Goal: Transaction & Acquisition: Subscribe to service/newsletter

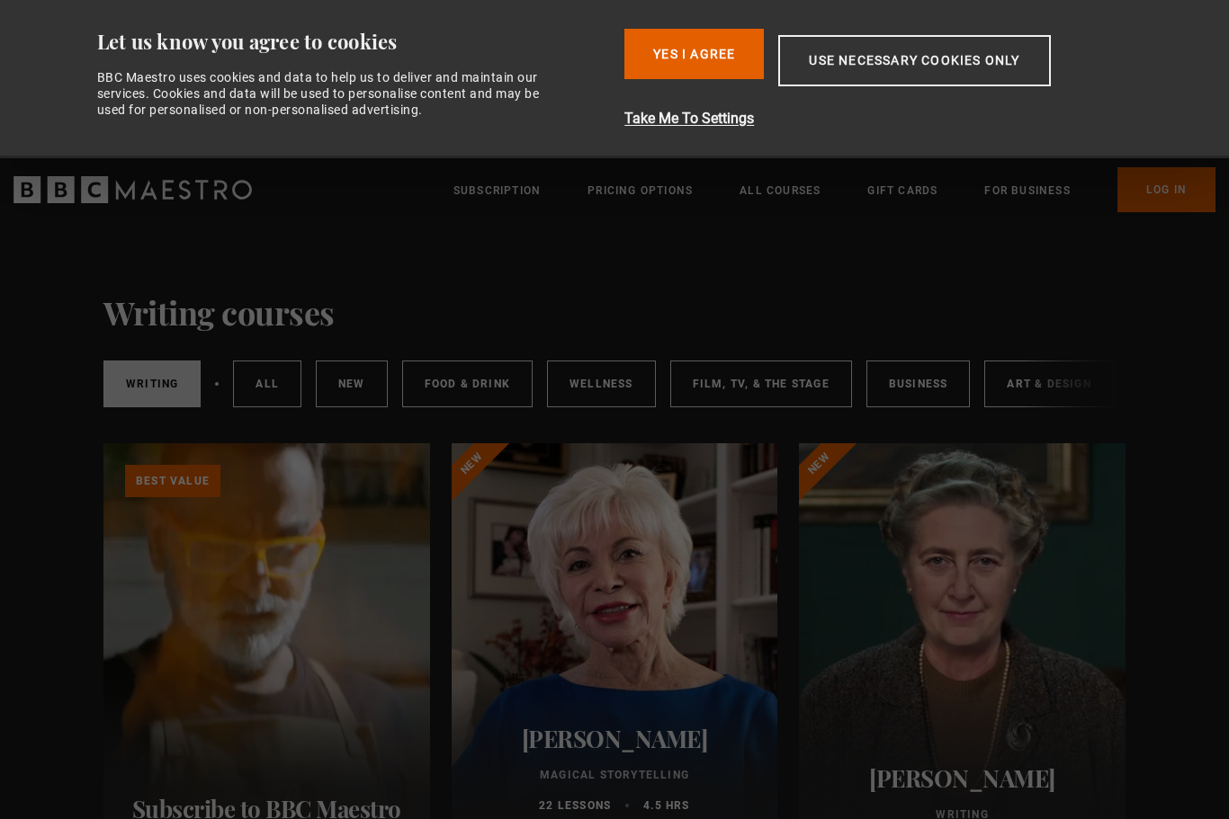
click at [720, 58] on button "Yes I Agree" at bounding box center [693, 54] width 139 height 50
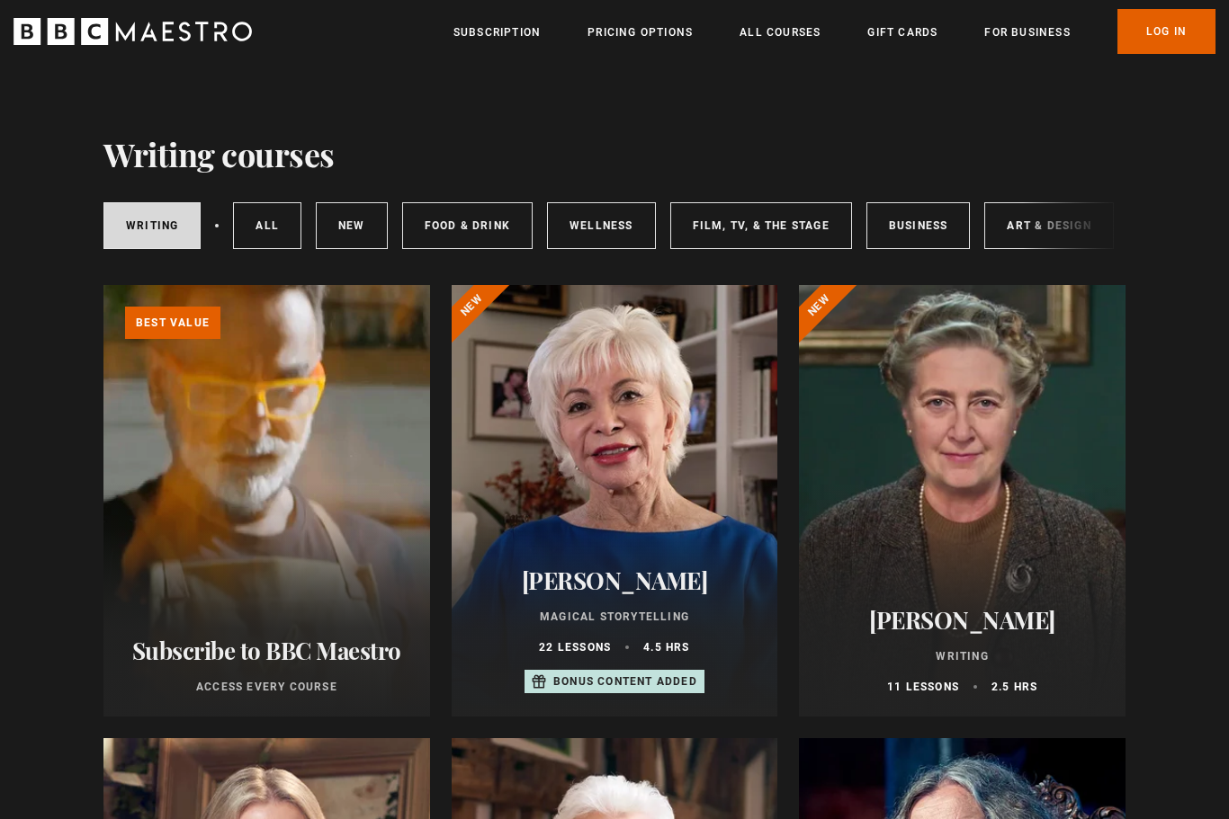
click at [737, 293] on div at bounding box center [615, 501] width 326 height 432
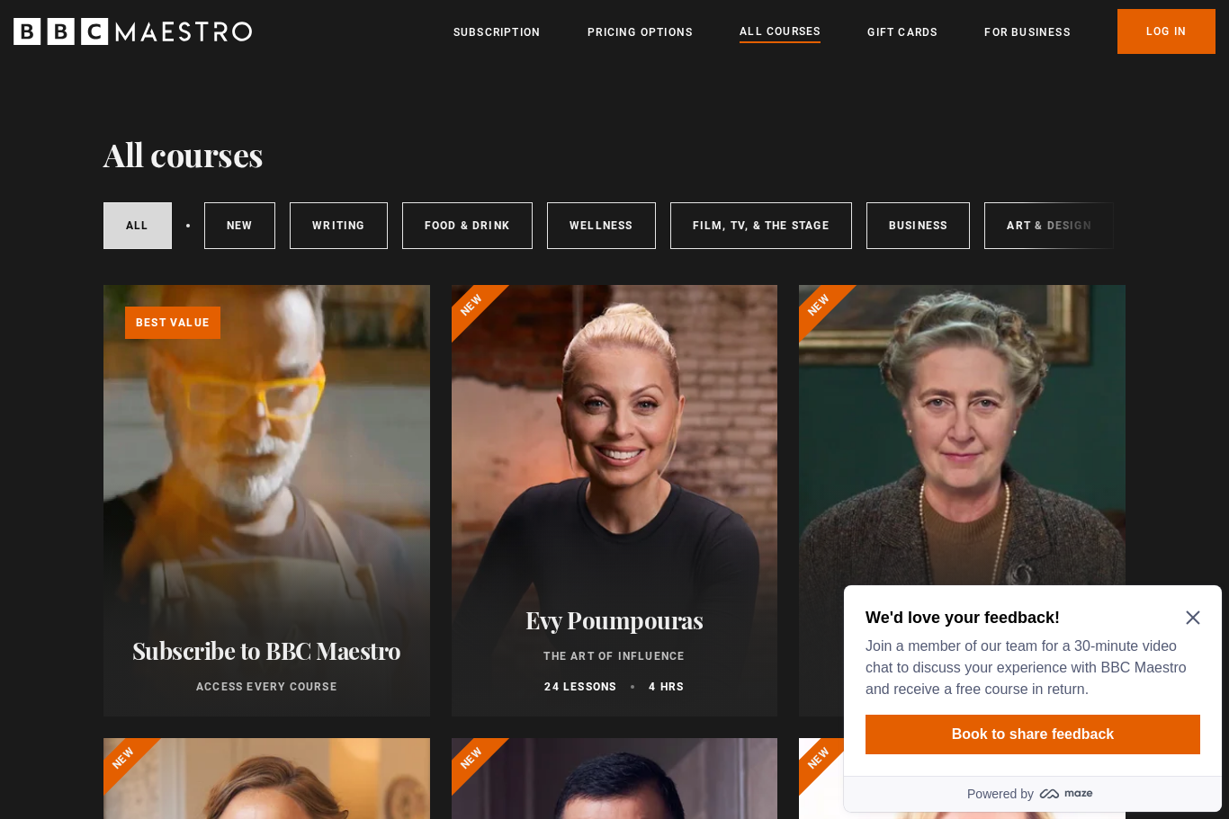
click at [344, 226] on link "Writing" at bounding box center [338, 225] width 97 height 47
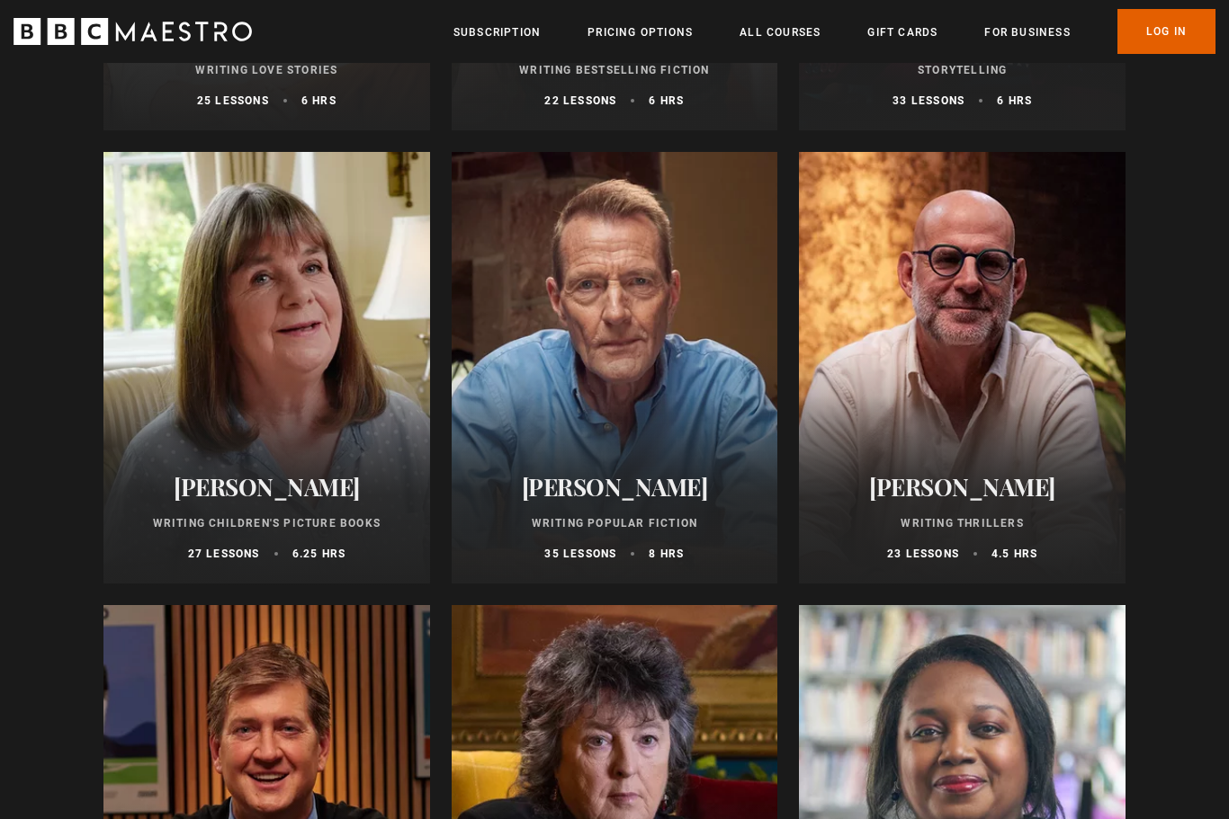
scroll to position [1074, 0]
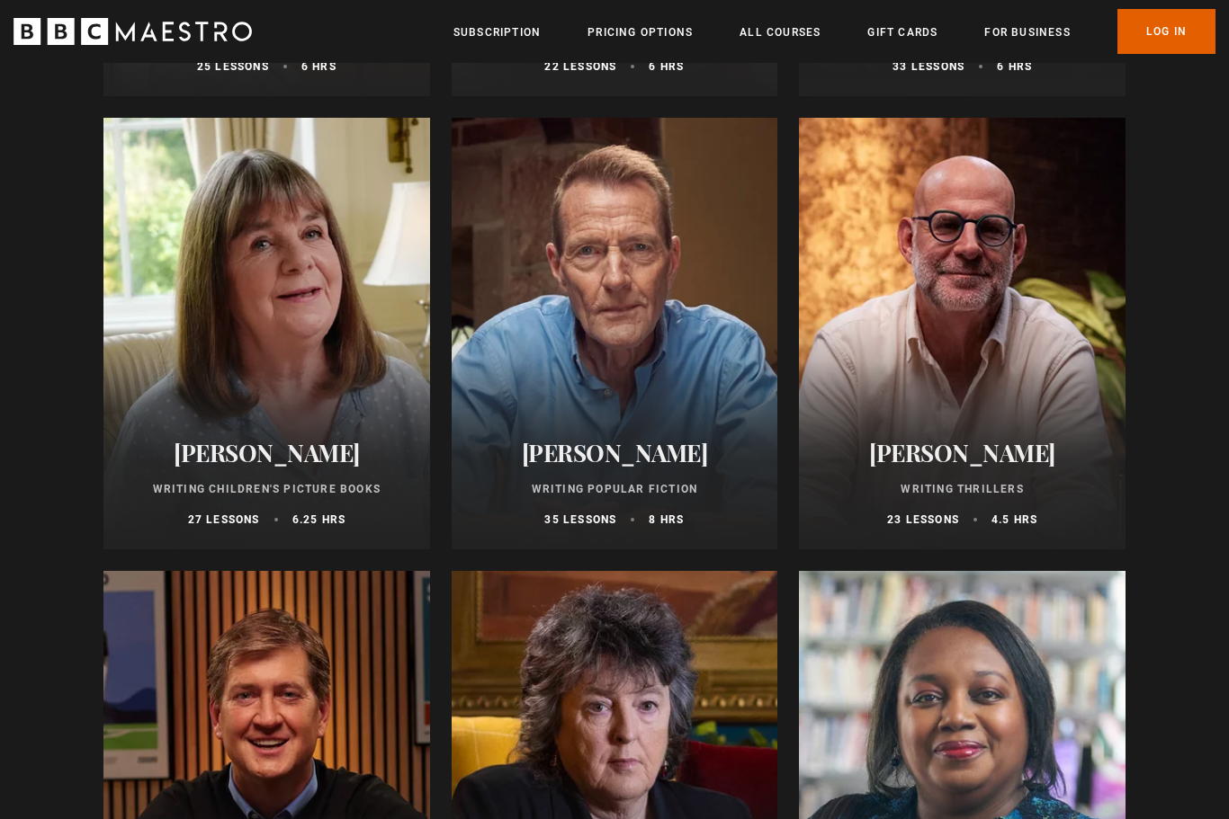
click at [346, 428] on div "Julia Donaldson Writing Children's Picture Books 27 lessons 6.25 hrs" at bounding box center [266, 483] width 326 height 132
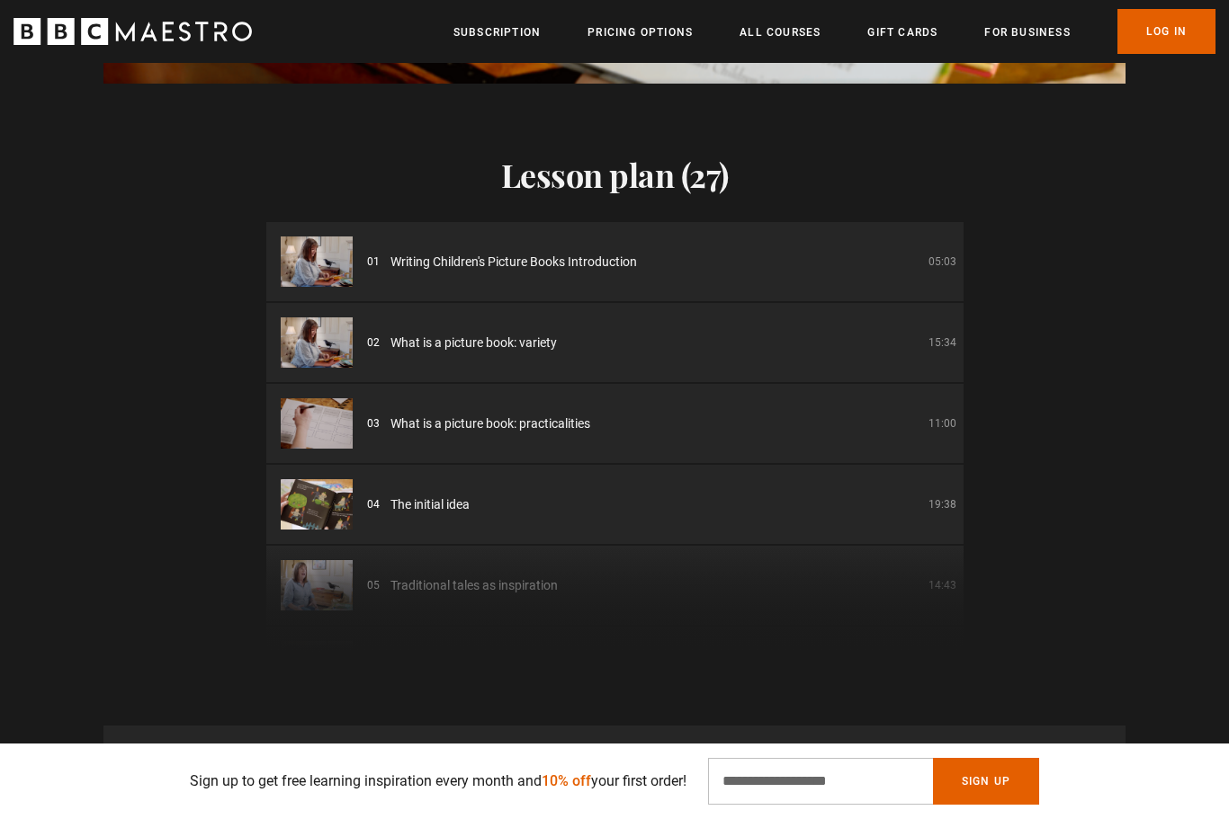
scroll to position [0, 2357]
click at [756, 805] on input "Email Address" at bounding box center [820, 781] width 225 height 47
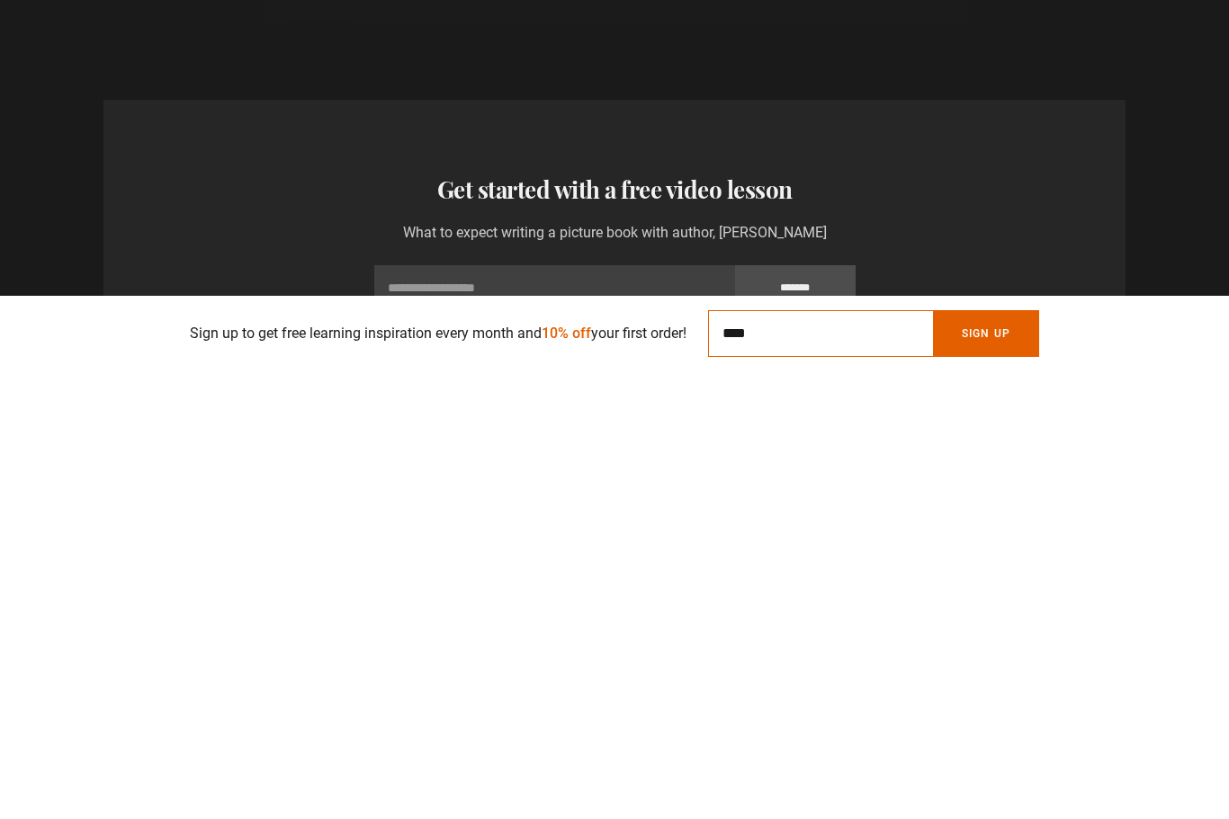
scroll to position [0, 2592]
type input "**********"
click at [1003, 758] on button "Sign Up" at bounding box center [986, 781] width 106 height 47
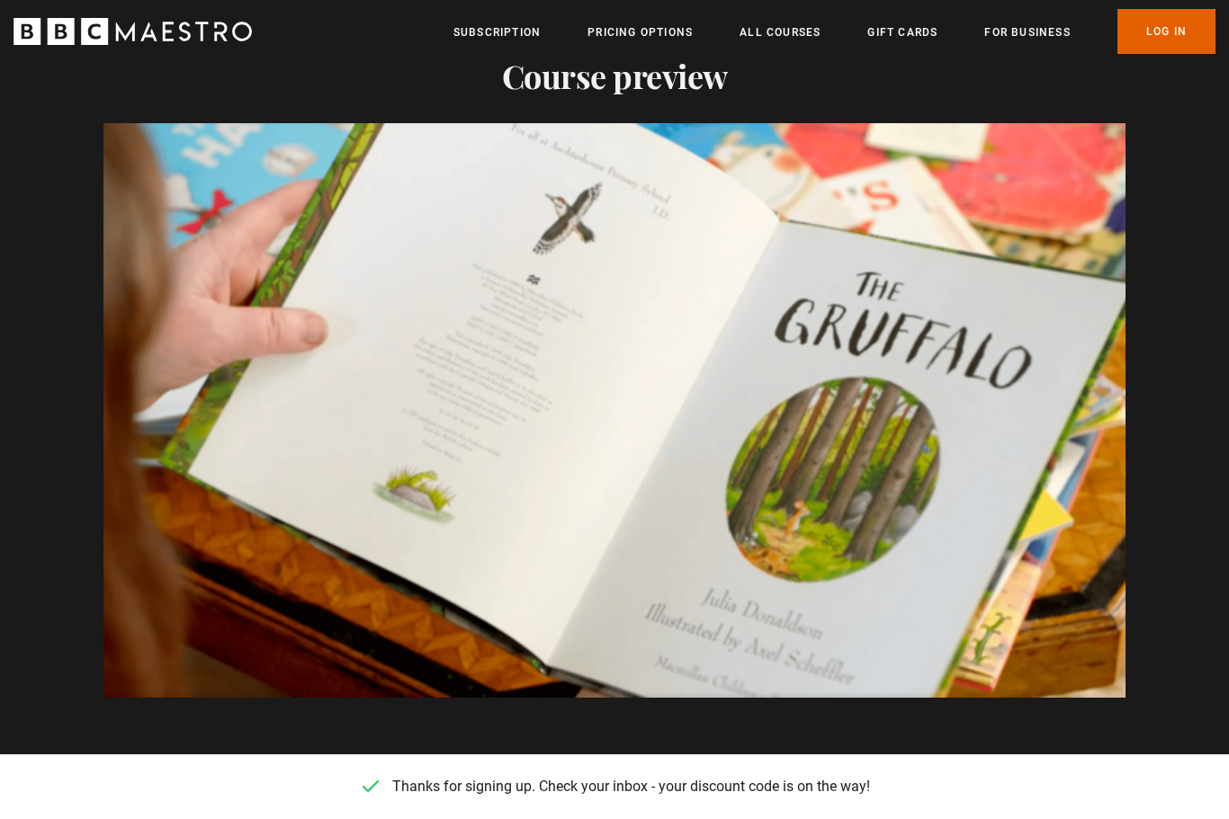
scroll to position [0, 3770]
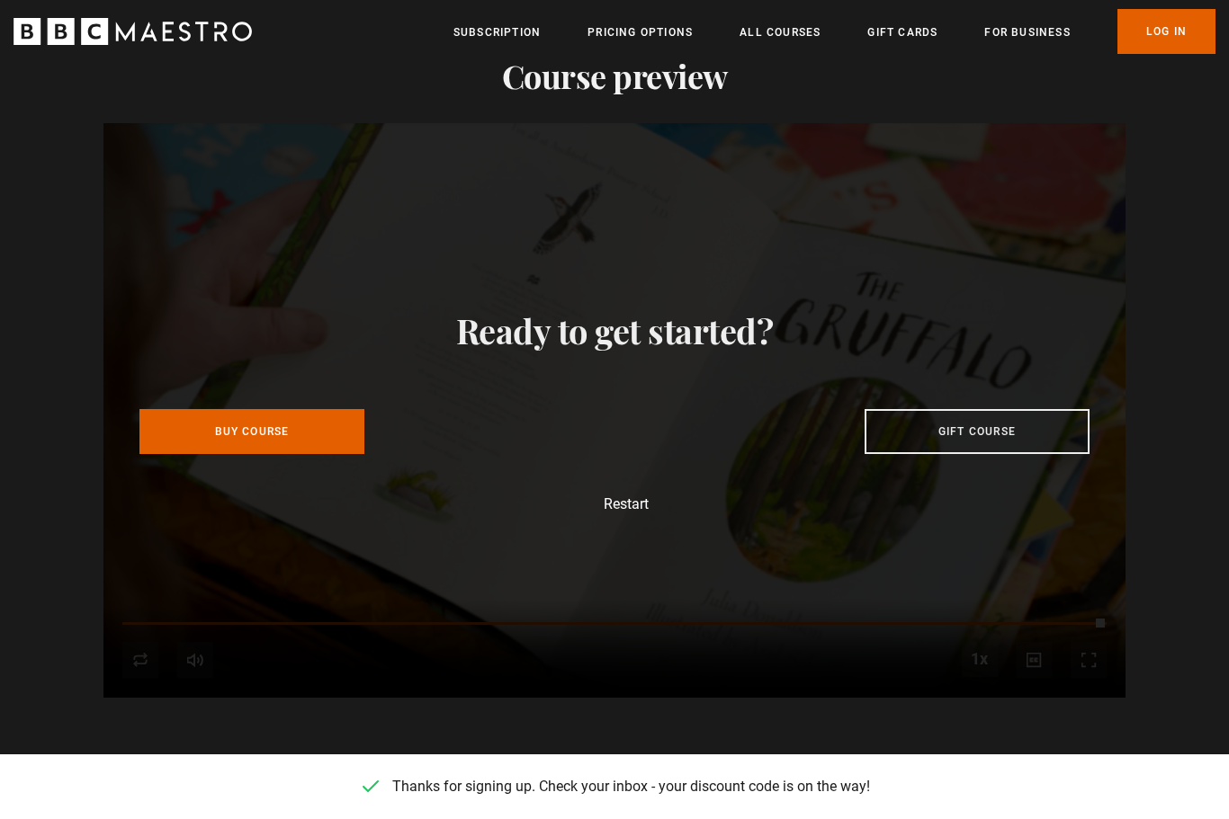
click at [498, 35] on link "Subscription" at bounding box center [496, 32] width 87 height 18
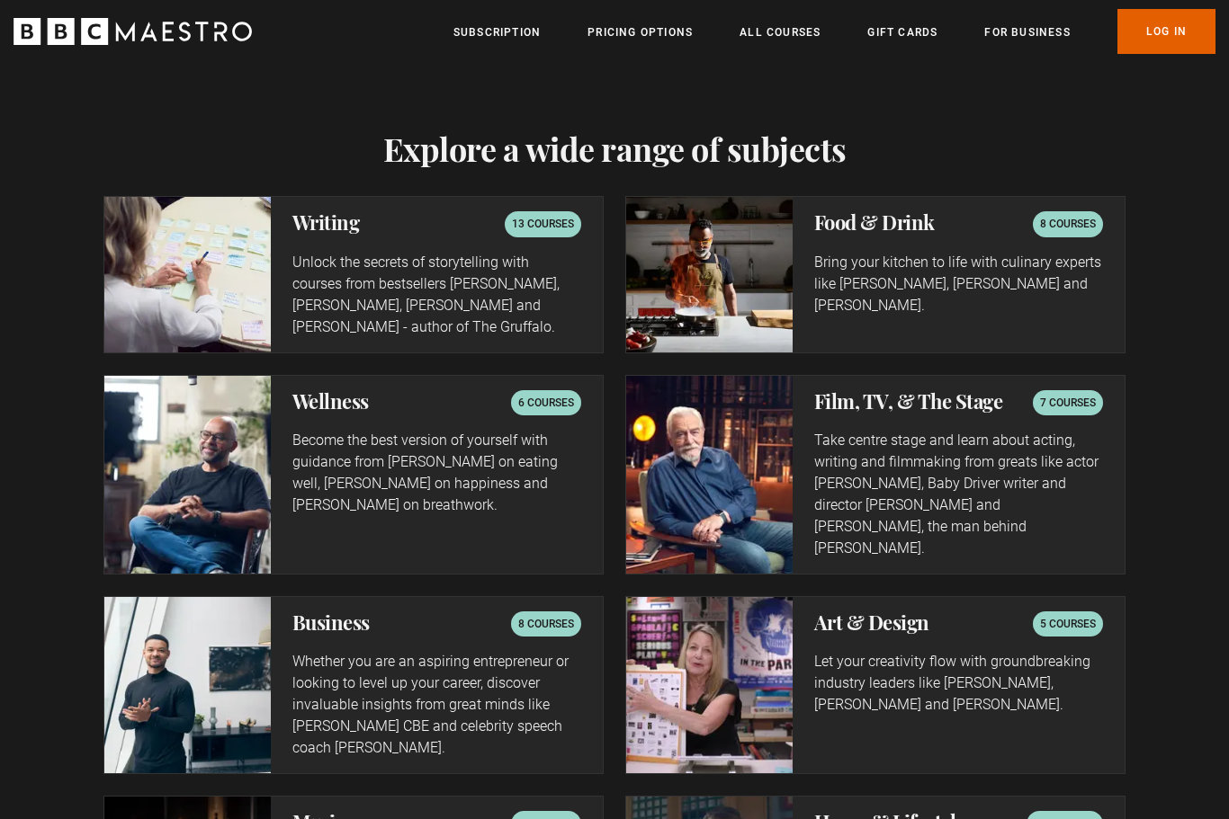
scroll to position [2881, 0]
